Goal: Transaction & Acquisition: Purchase product/service

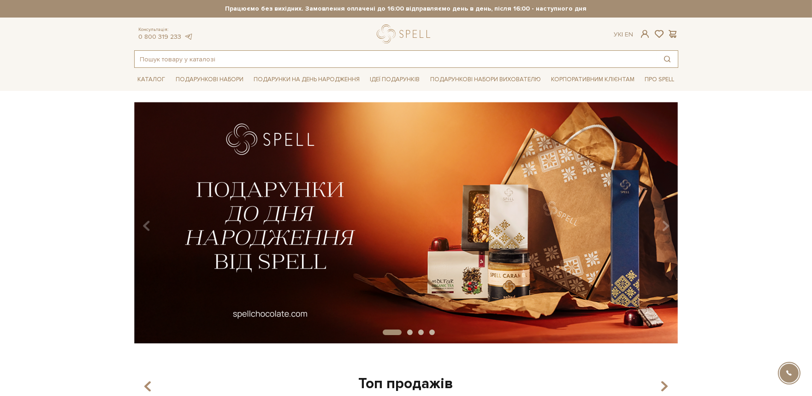
click at [250, 61] on input "text" at bounding box center [396, 59] width 522 height 17
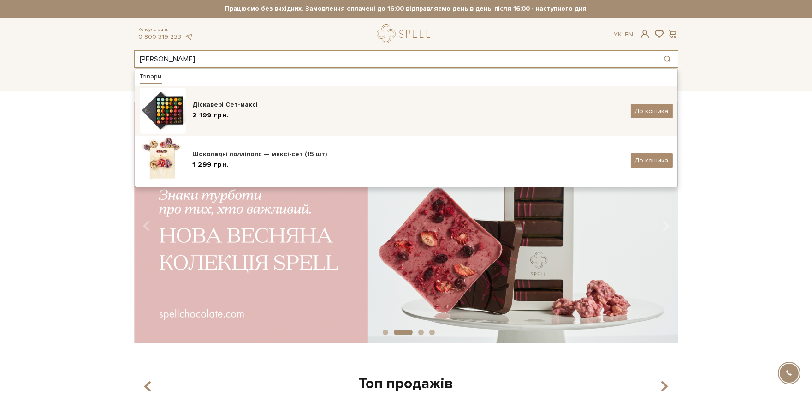
type input "макс"
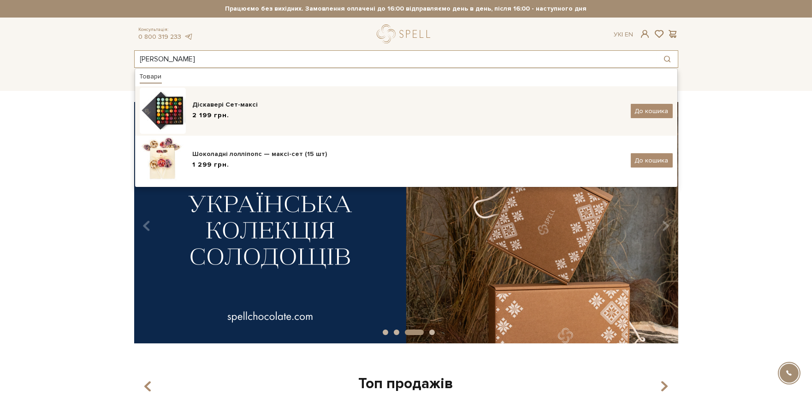
click at [197, 102] on div "Діскавері Сет-максі" at bounding box center [408, 104] width 431 height 9
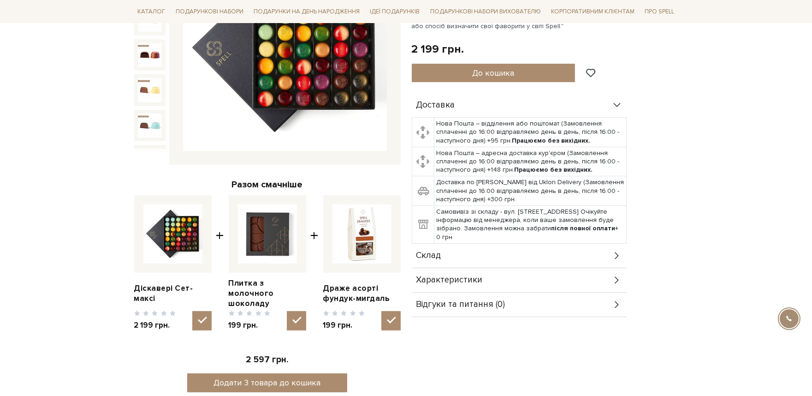
scroll to position [51, 0]
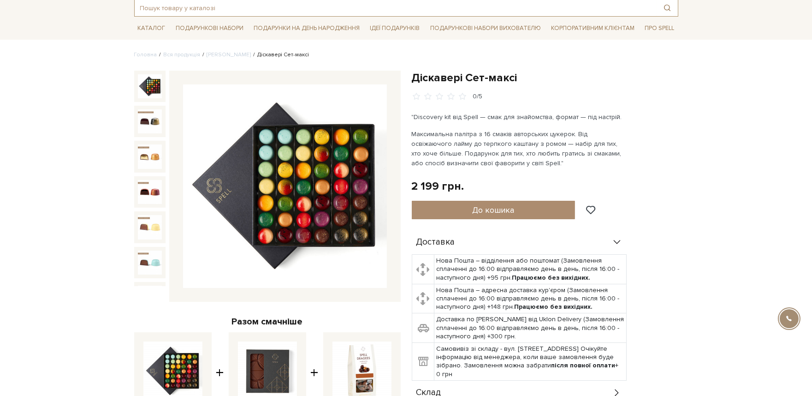
click at [518, 1] on input "text" at bounding box center [396, 8] width 522 height 17
